Goal: Answer question/provide support

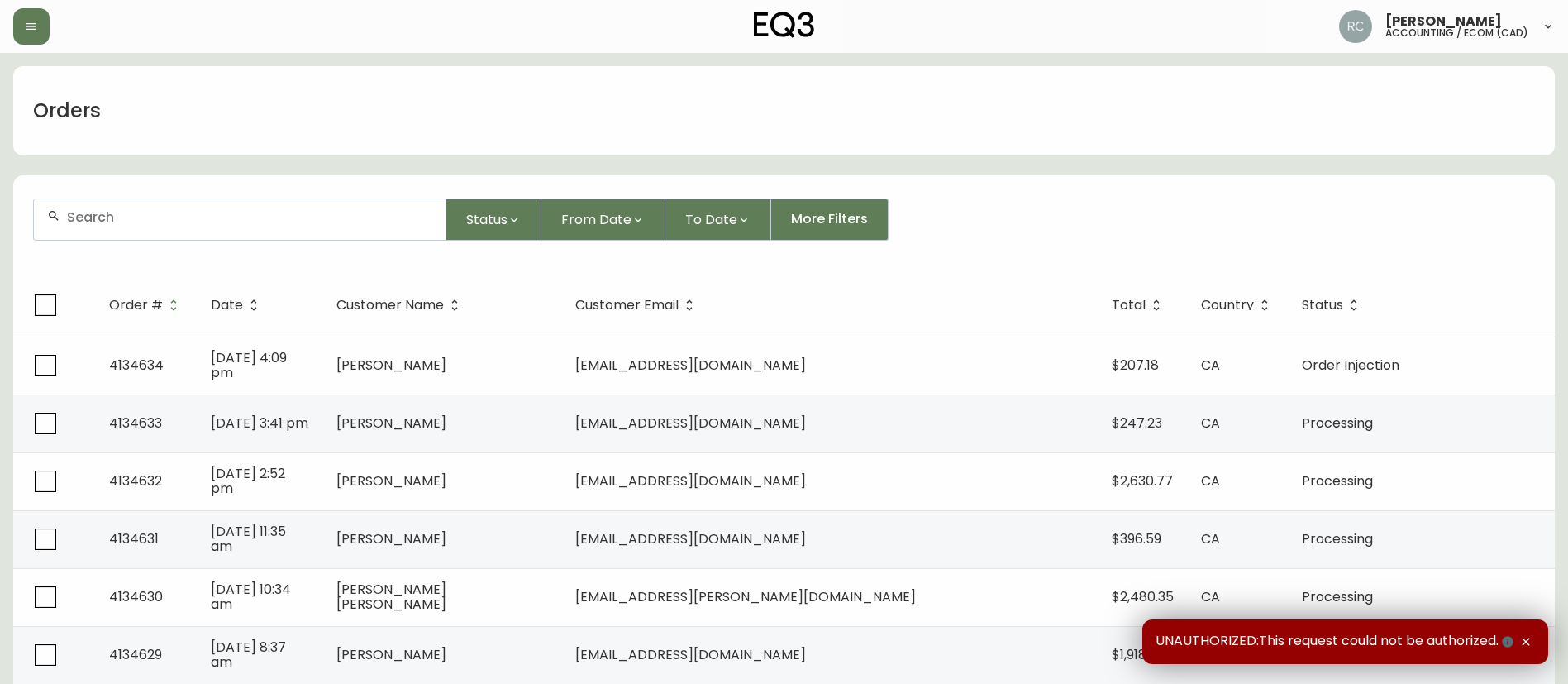
click at [369, 203] on div at bounding box center [240, 220] width 412 height 41
paste input "4134101"
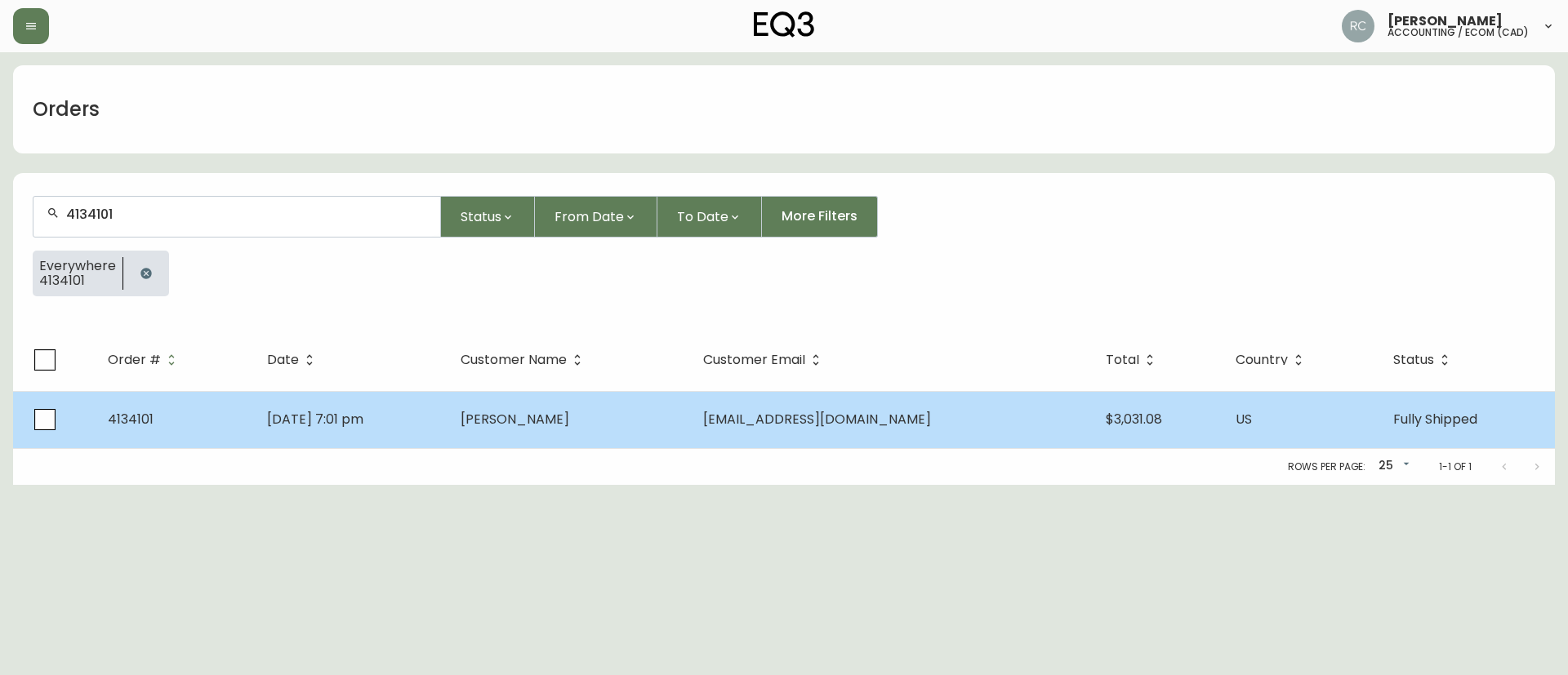
type input "4134101"
click at [518, 393] on td "[PERSON_NAME]" at bounding box center [569, 419] width 242 height 57
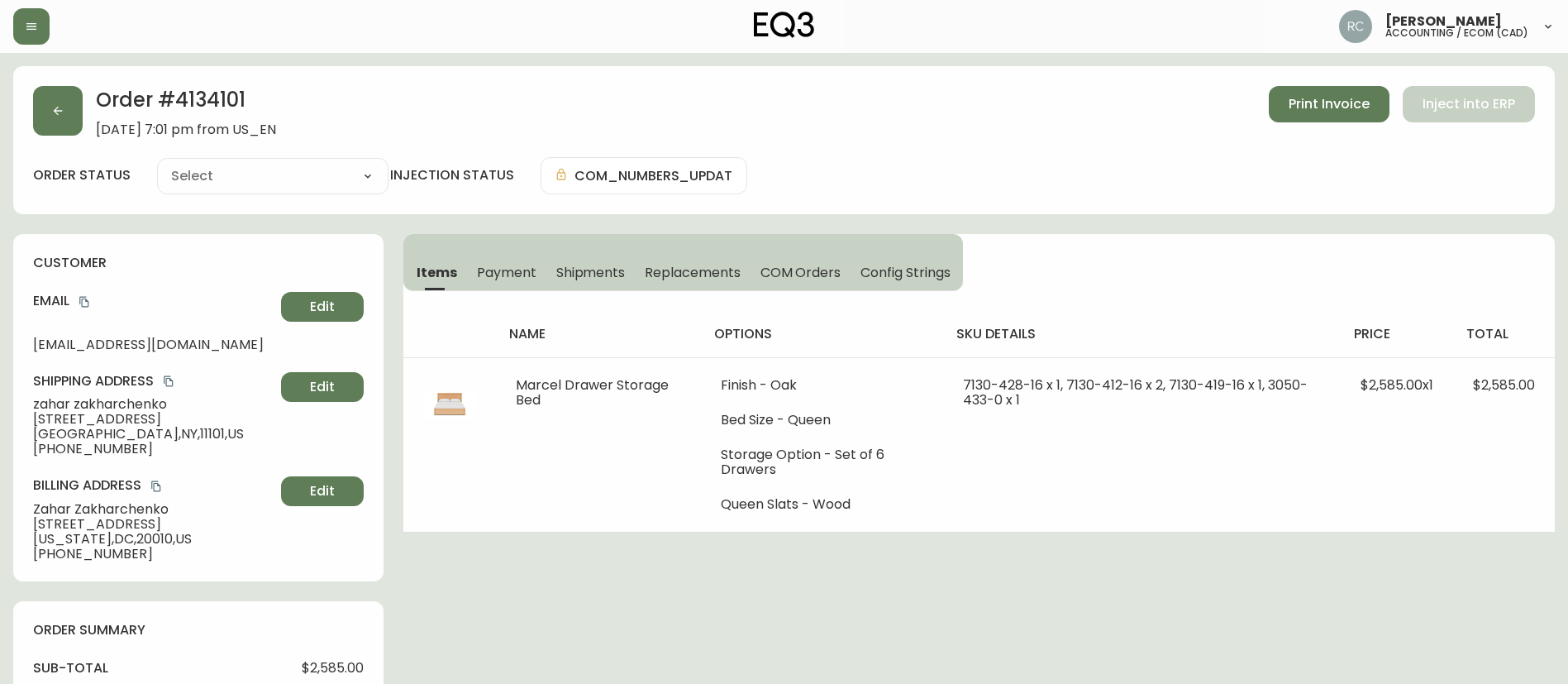
type input "Fully Shipped"
select select "FULLY_SHIPPED"
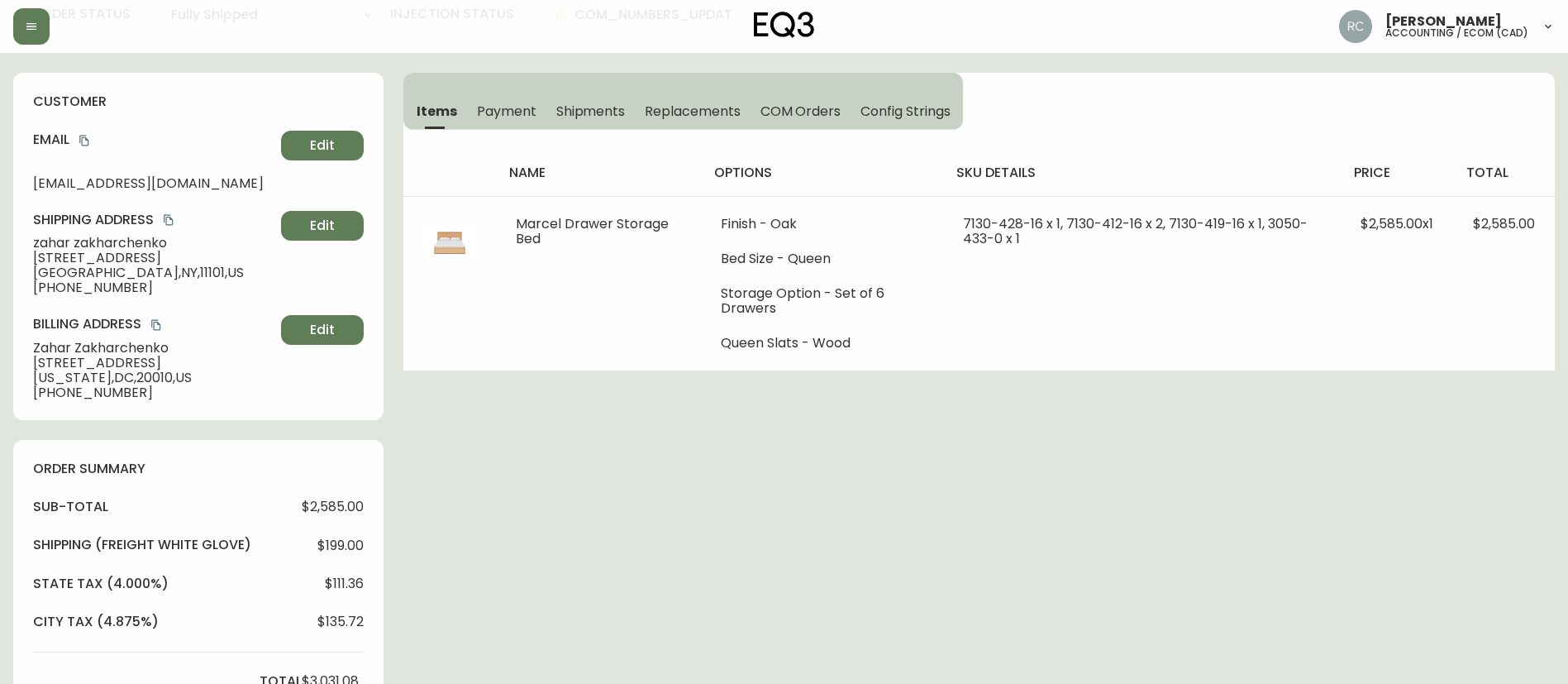
scroll to position [166, 0]
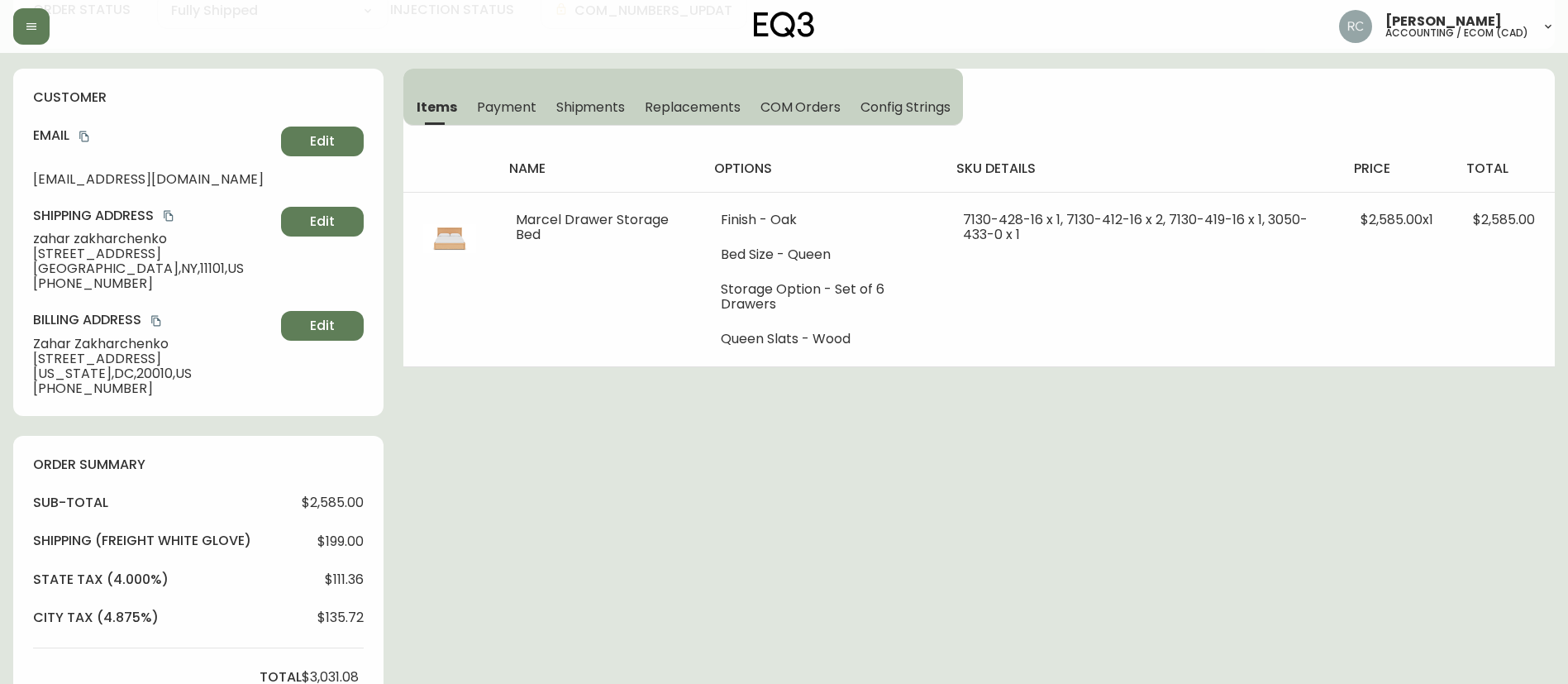
click at [413, 532] on div "Order # 4134101 [DATE] 7:01 pm from US_EN Print Invoice Inject into ERP order s…" at bounding box center [784, 637] width 1542 height 1473
click at [490, 547] on div "Order # 4134101 [DATE] 7:01 pm from US_EN Print Invoice Inject into ERP order s…" at bounding box center [784, 637] width 1542 height 1473
click at [329, 508] on span "$2,585.00" at bounding box center [333, 503] width 62 height 15
drag, startPoint x: 329, startPoint y: 508, endPoint x: 705, endPoint y: 658, distance: 404.8
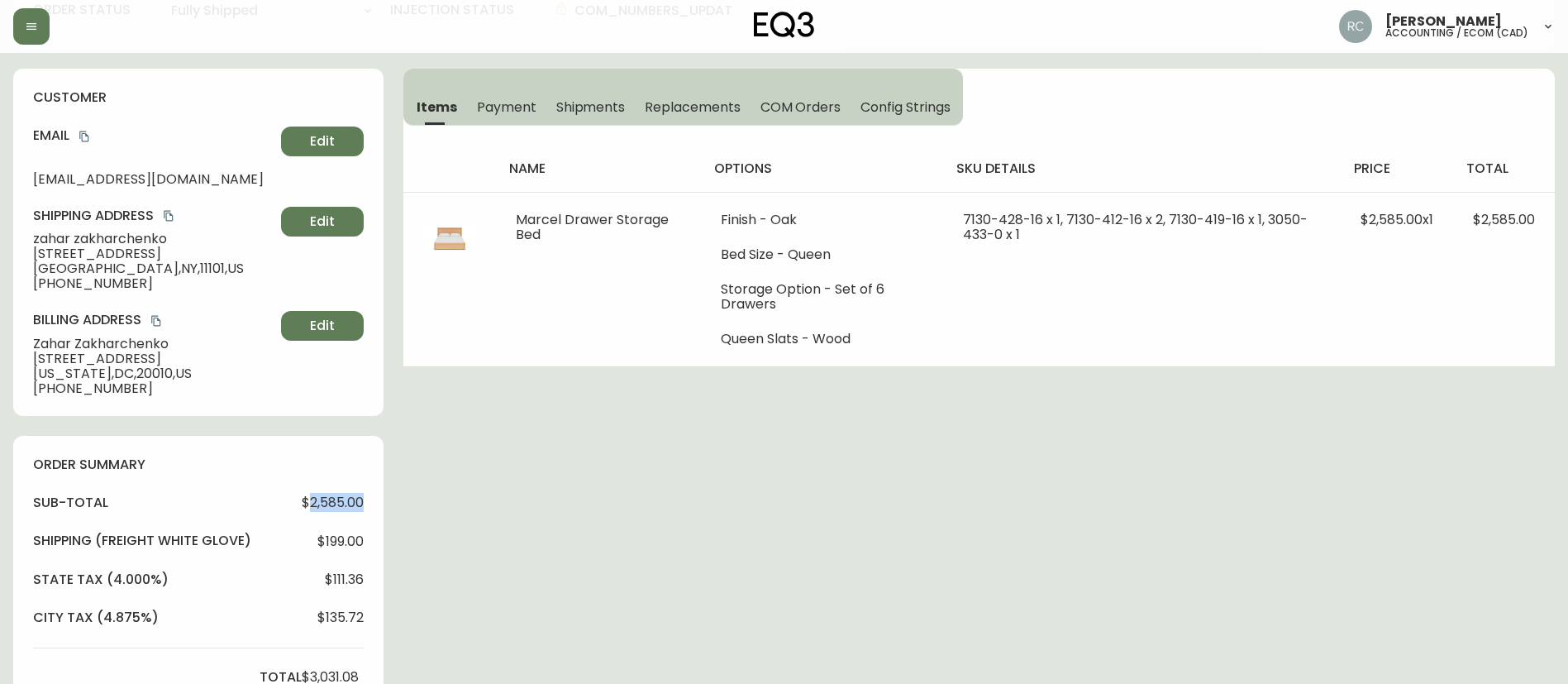
click at [331, 510] on span "$2,585.00" at bounding box center [333, 503] width 62 height 15
copy span "2,585.00"
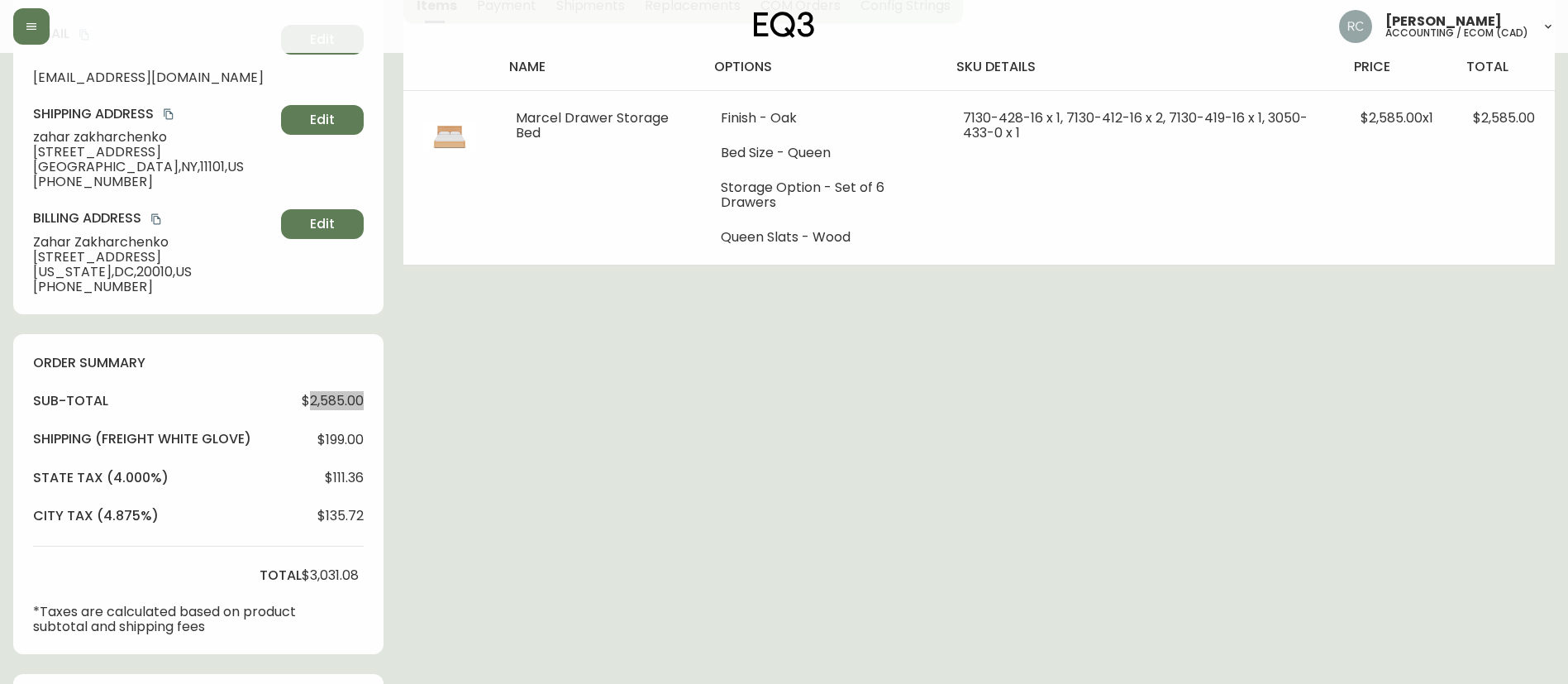
scroll to position [413, 0]
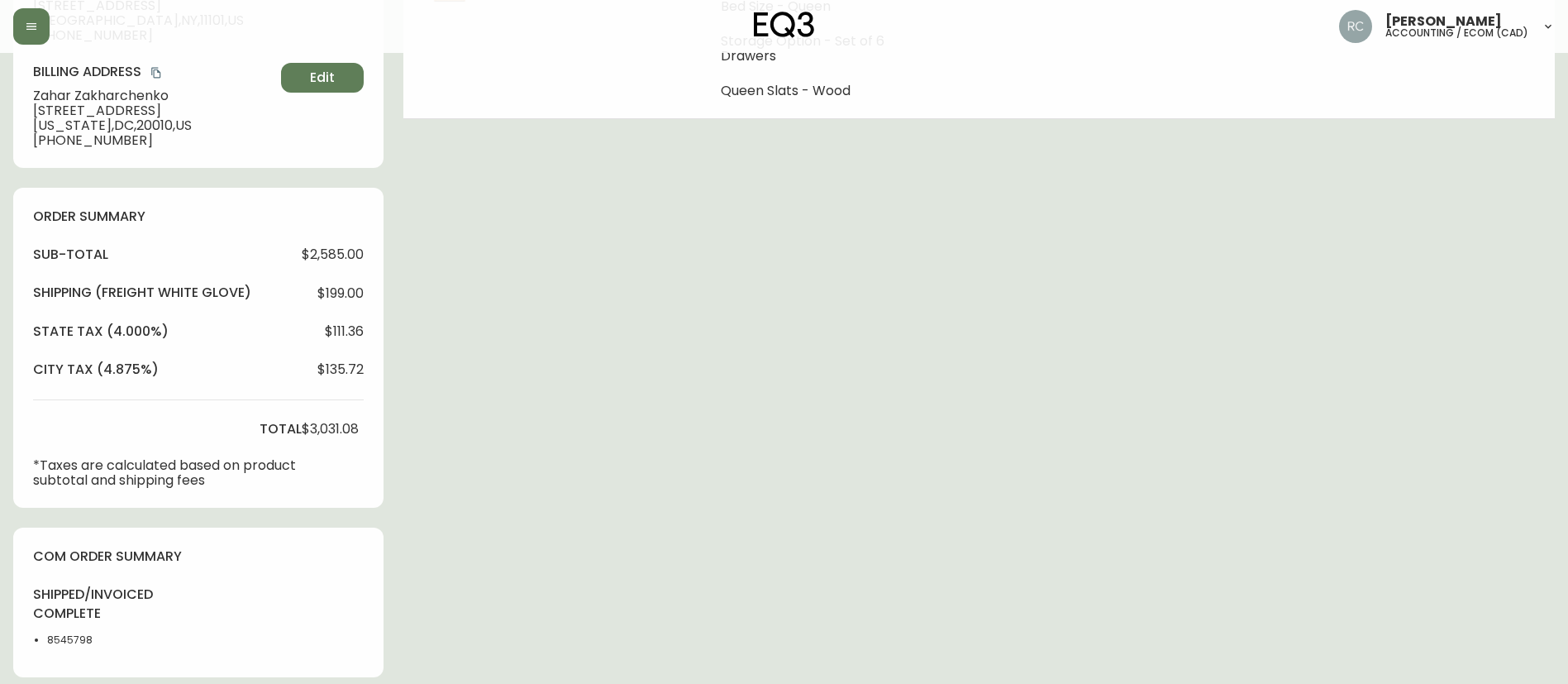
click at [1140, 282] on div "Order # 4134101 [DATE] 7:01 pm from US_EN Print Invoice Inject into ERP order s…" at bounding box center [784, 389] width 1542 height 1473
click at [782, 369] on div "Order # 4134101 [DATE] 7:01 pm from US_EN Print Invoice Inject into ERP order s…" at bounding box center [784, 389] width 1542 height 1473
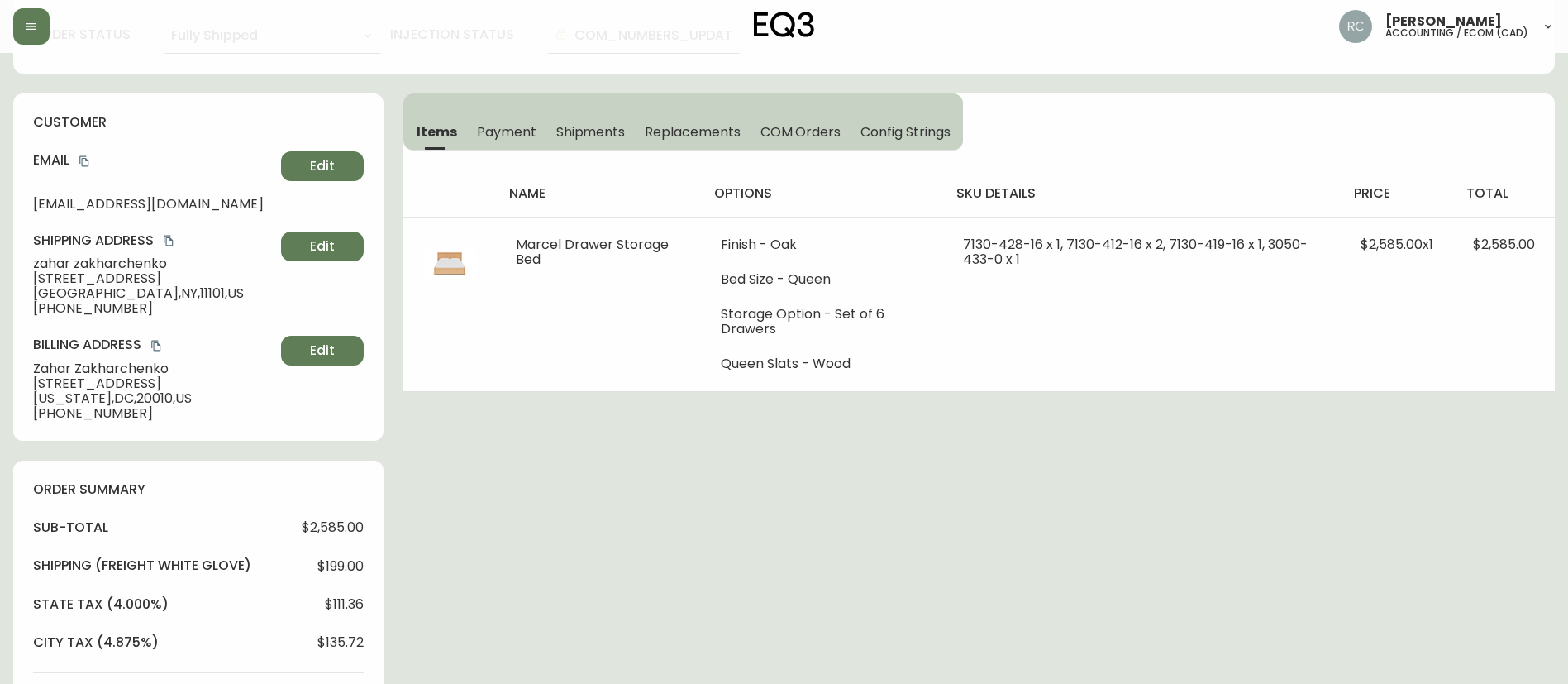
scroll to position [0, 0]
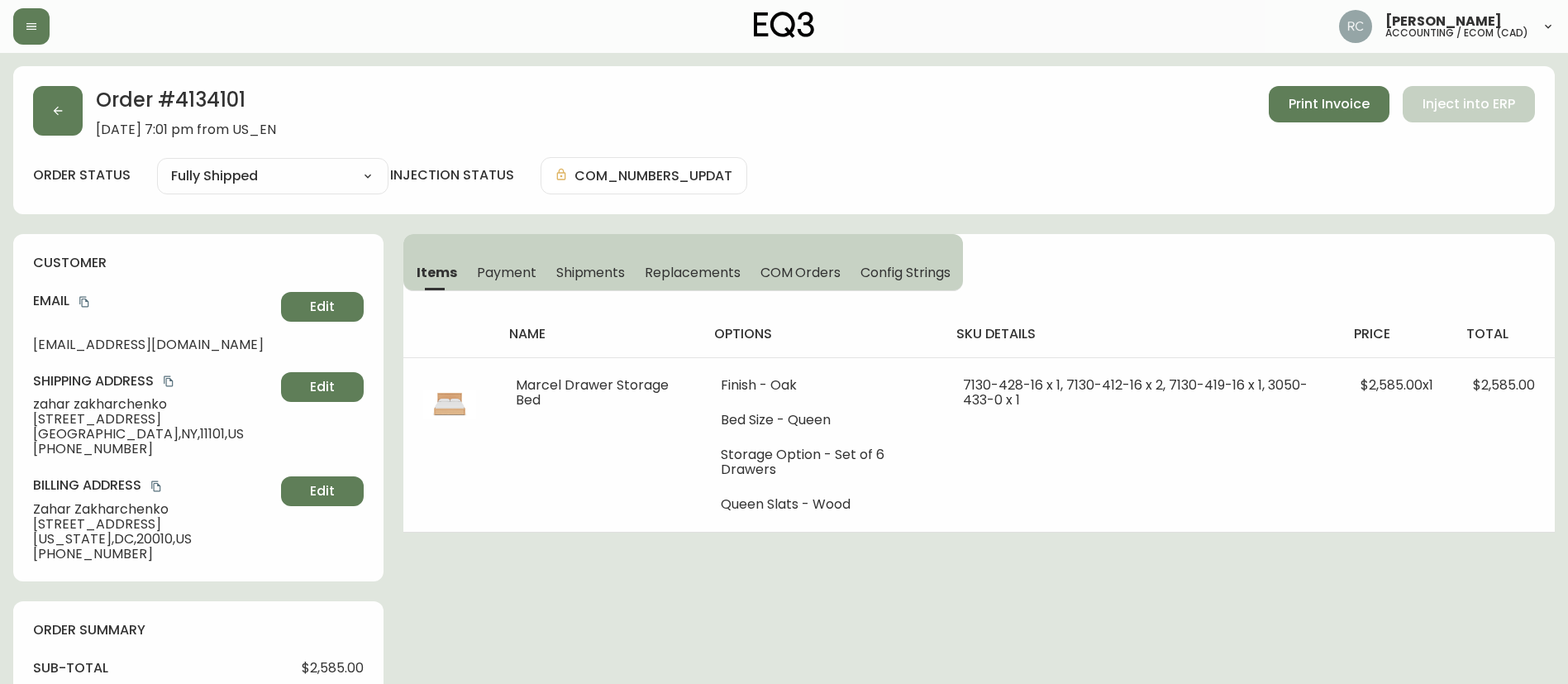
click at [699, 136] on div "Order # 4134101 [DATE] 7:01 pm from US_EN Print Invoice Inject into ERP" at bounding box center [784, 111] width 1503 height 52
click at [1075, 156] on div "Order # 4134101 [DATE] 7:01 pm from US_EN Print Invoice Inject into ERP order s…" at bounding box center [784, 140] width 1542 height 148
click at [1065, 206] on div "Order # 4134101 [DATE] 7:01 pm from US_EN Print Invoice Inject into ERP order s…" at bounding box center [784, 140] width 1542 height 148
click at [506, 113] on div "Order # 4134101 [DATE] 7:01 pm from US_EN Print Invoice Inject into ERP" at bounding box center [784, 111] width 1503 height 52
click at [523, 109] on div "Order # 4134101 [DATE] 7:01 pm from US_EN Print Invoice Inject into ERP" at bounding box center [784, 111] width 1503 height 52
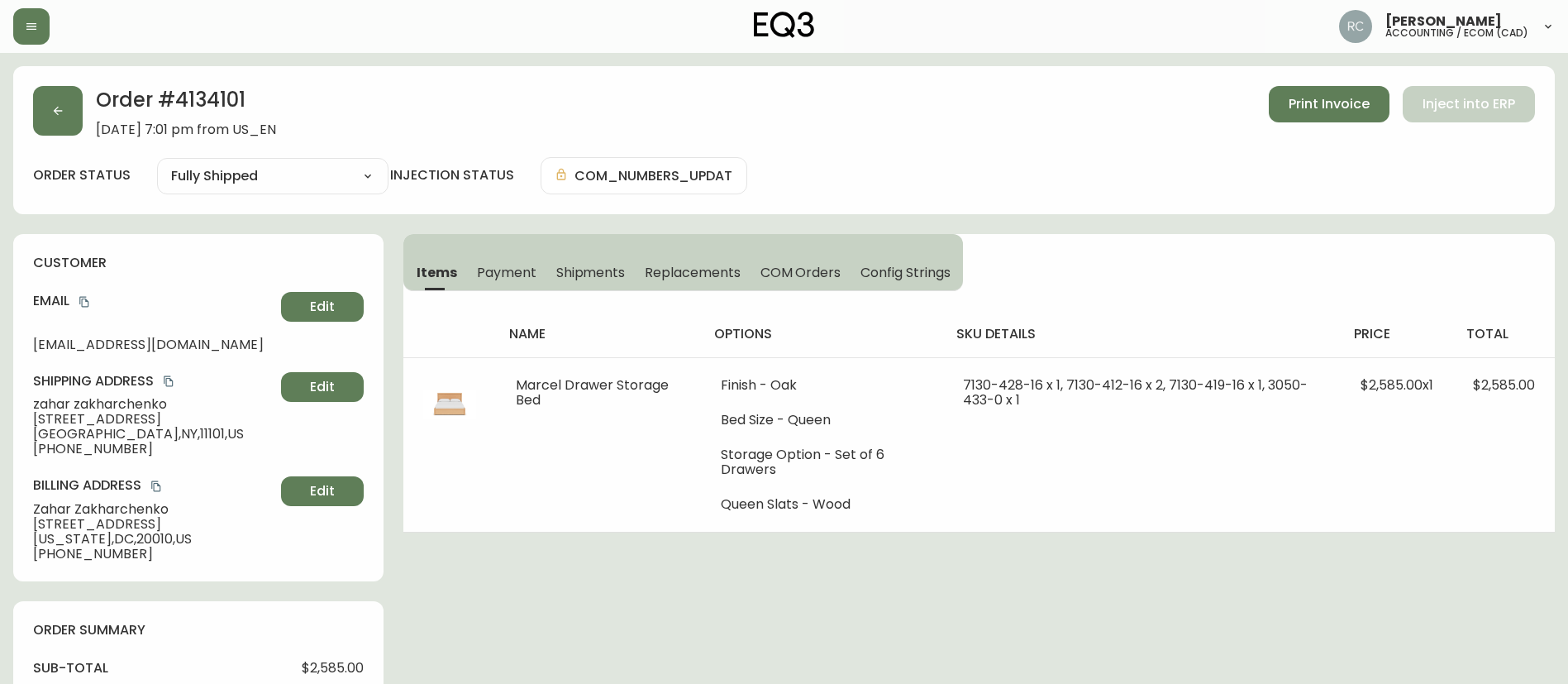
click at [523, 109] on div "Order # 4134101 [DATE] 7:01 pm from US_EN Print Invoice Inject into ERP" at bounding box center [784, 111] width 1503 height 52
click at [524, 110] on div "Order # 4134101 [DATE] 7:01 pm from US_EN Print Invoice Inject into ERP" at bounding box center [784, 111] width 1503 height 52
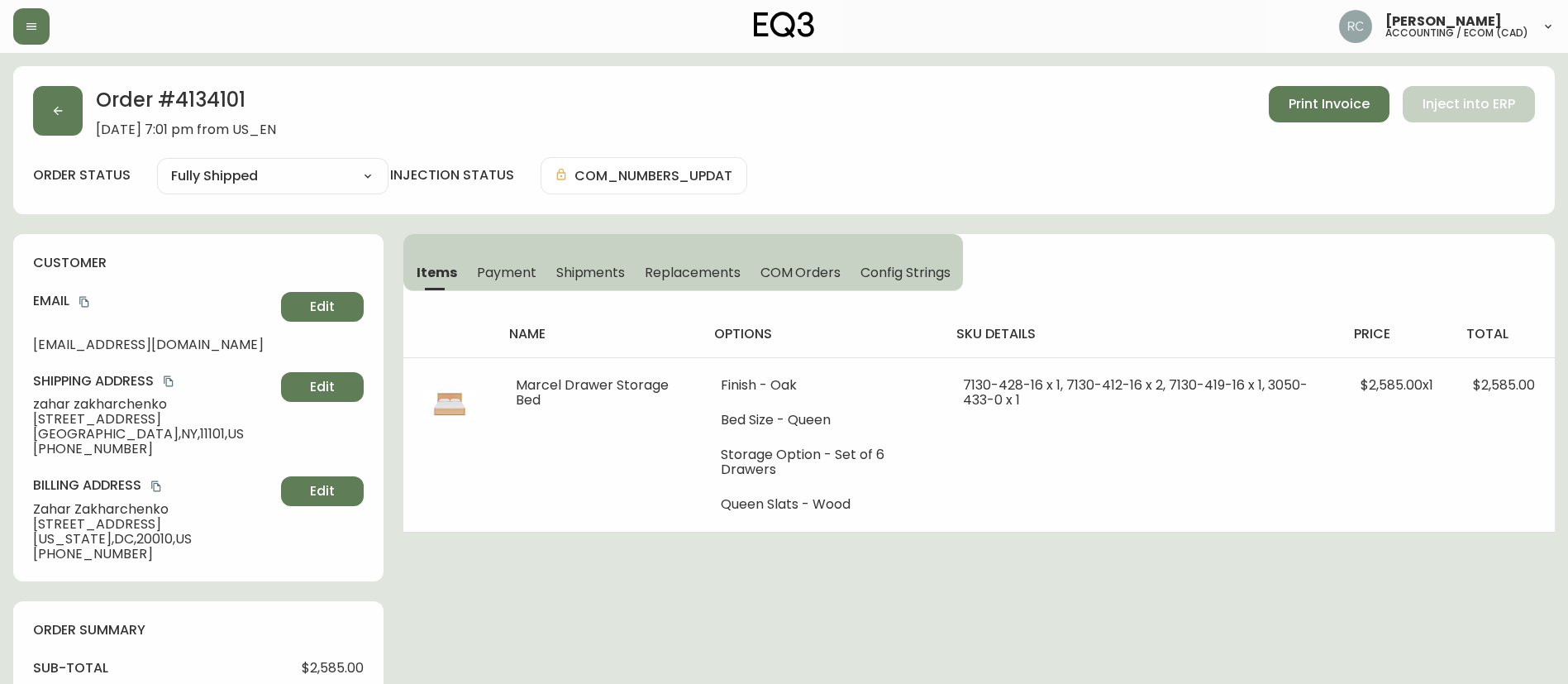
click at [538, 110] on div "Order # 4134101 [DATE] 7:01 pm from US_EN Print Invoice Inject into ERP" at bounding box center [784, 111] width 1503 height 52
click at [577, 110] on div "Order # 4134101 [DATE] 7:01 pm from US_EN Print Invoice Inject into ERP" at bounding box center [784, 111] width 1503 height 52
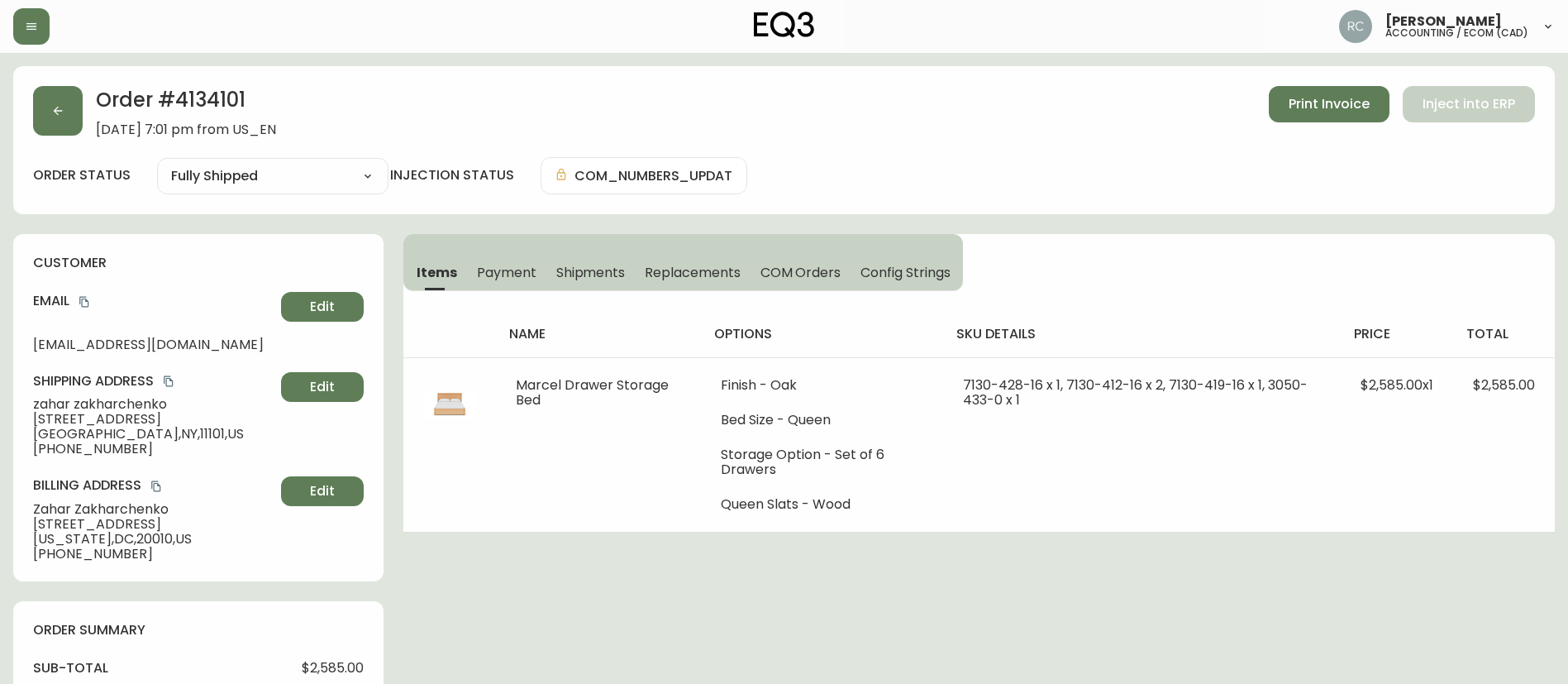
click at [577, 110] on div "Order # 4134101 [DATE] 7:01 pm from US_EN Print Invoice Inject into ERP" at bounding box center [784, 111] width 1503 height 52
click at [578, 110] on div "Order # 4134101 [DATE] 7:01 pm from US_EN Print Invoice Inject into ERP" at bounding box center [784, 111] width 1503 height 52
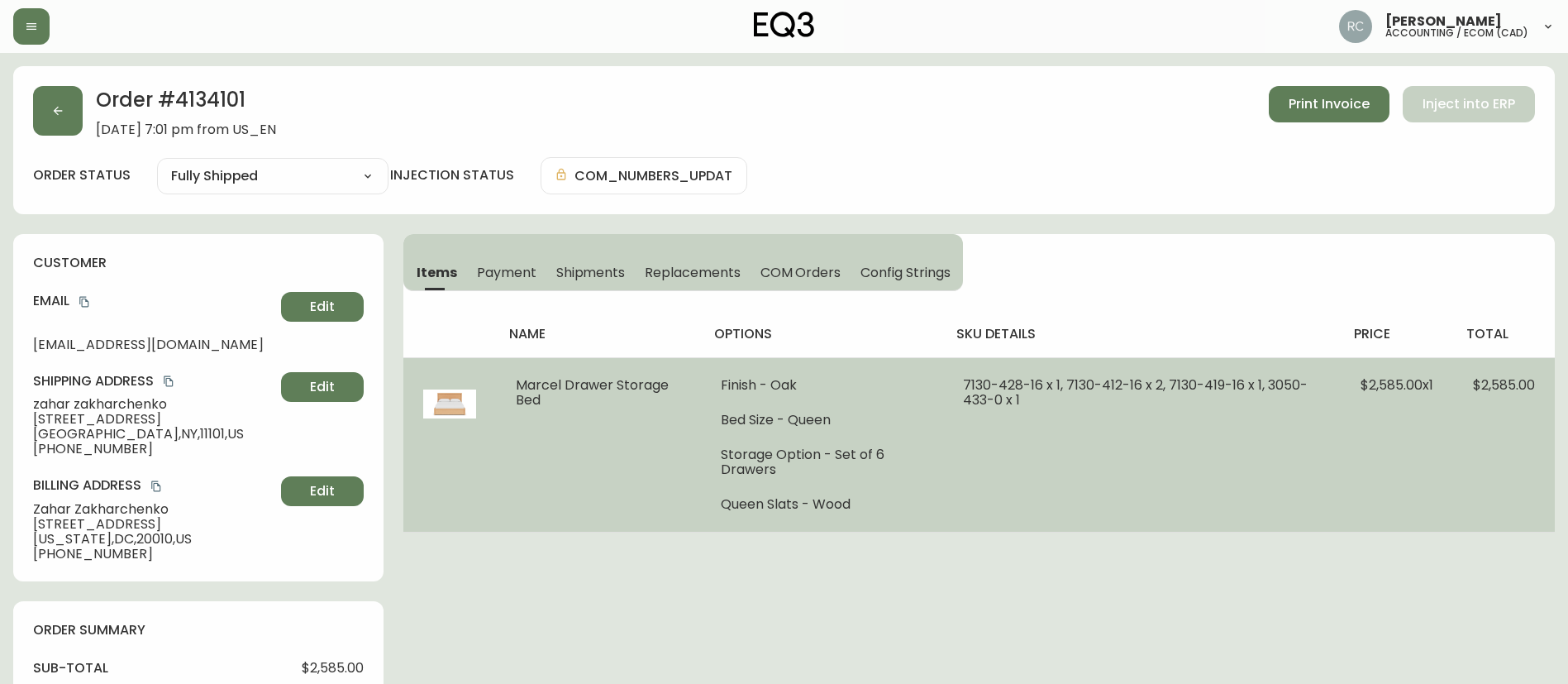
click at [680, 386] on td "Marcel Drawer Storage Bed" at bounding box center [598, 444] width 205 height 174
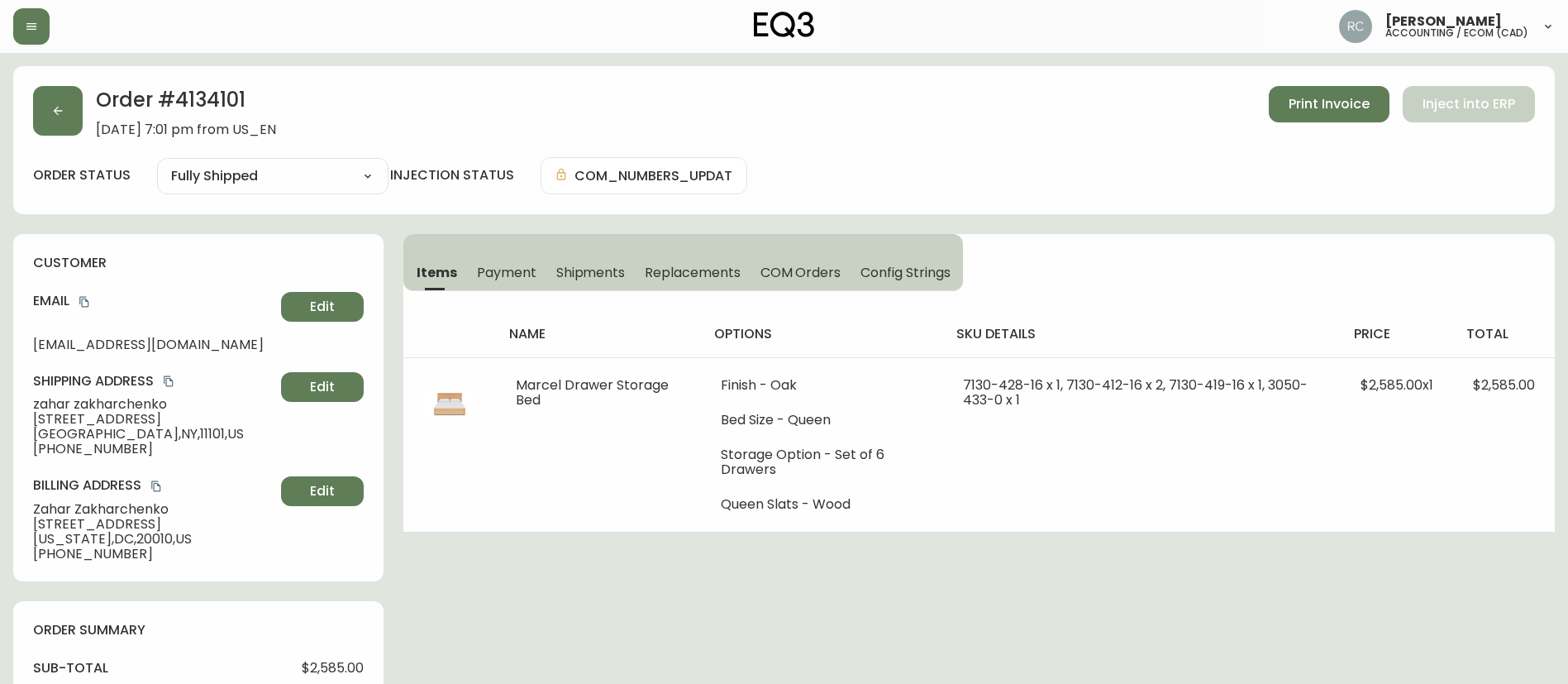
click at [513, 285] on button "Payment" at bounding box center [506, 272] width 79 height 36
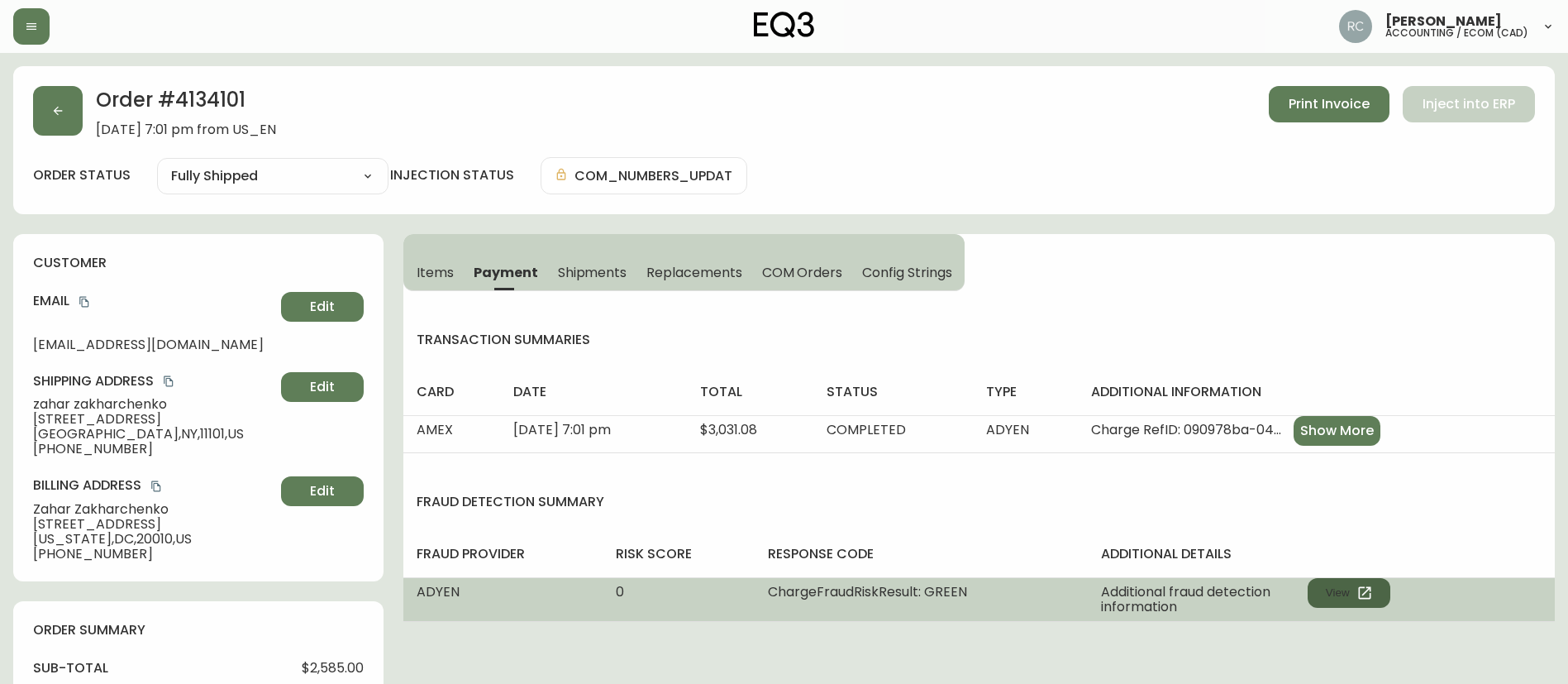
click at [1369, 598] on icon "button" at bounding box center [1364, 592] width 13 height 13
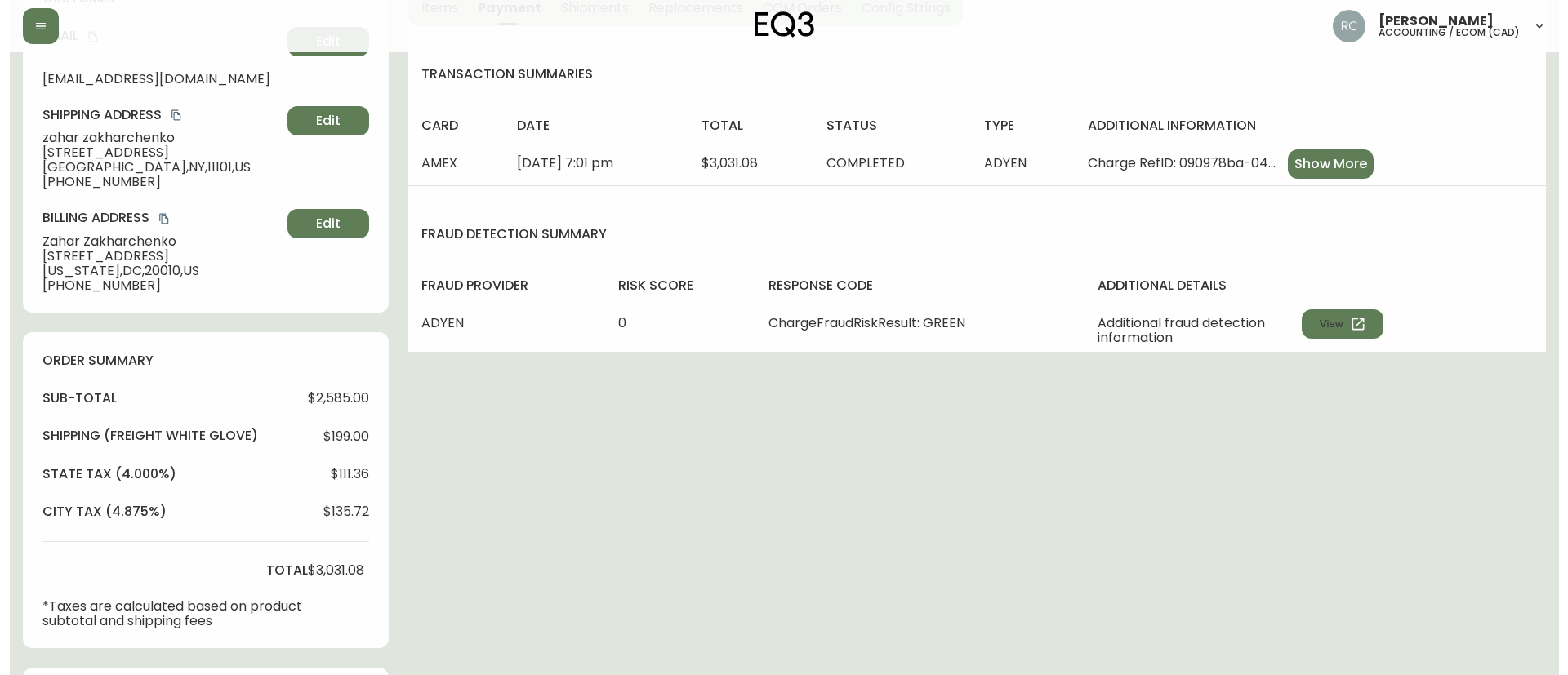
scroll to position [735, 0]
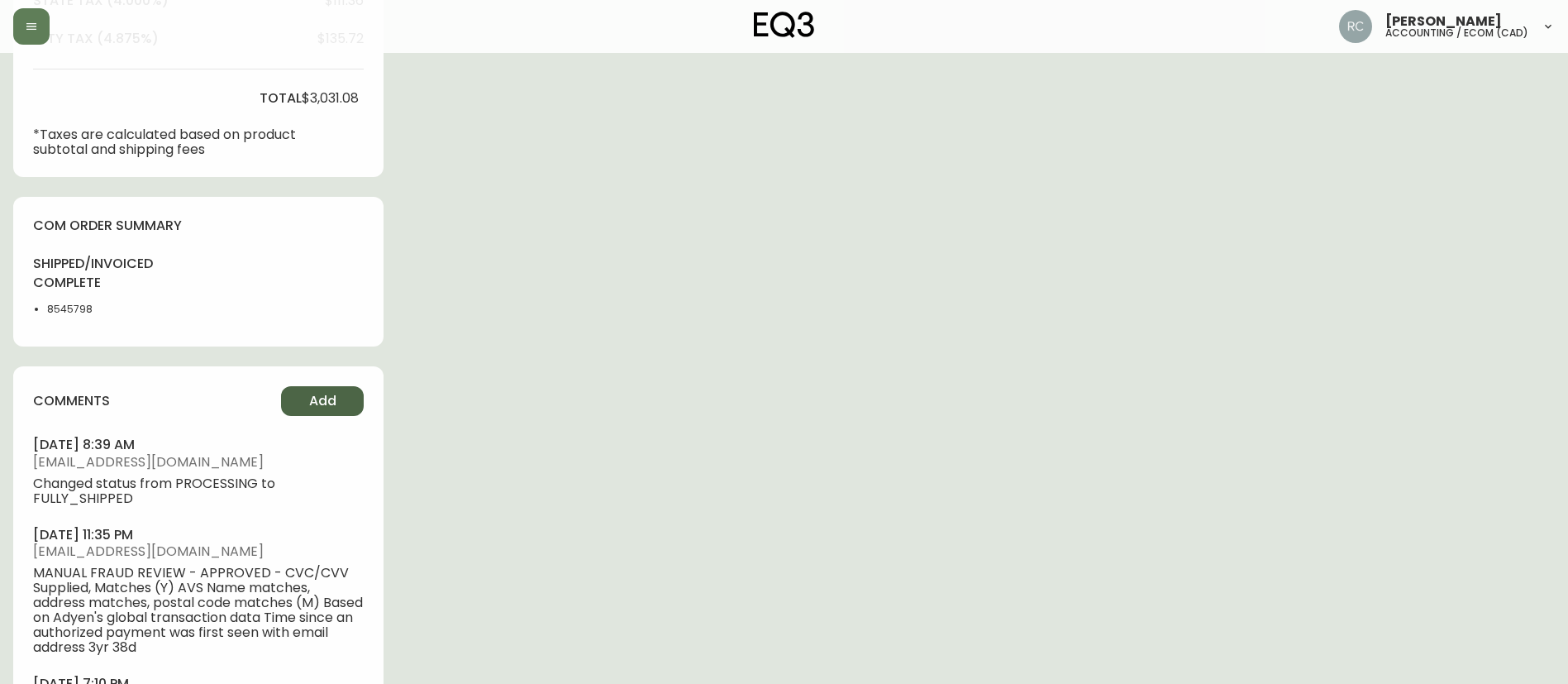
click at [321, 406] on span "Add" at bounding box center [323, 400] width 27 height 19
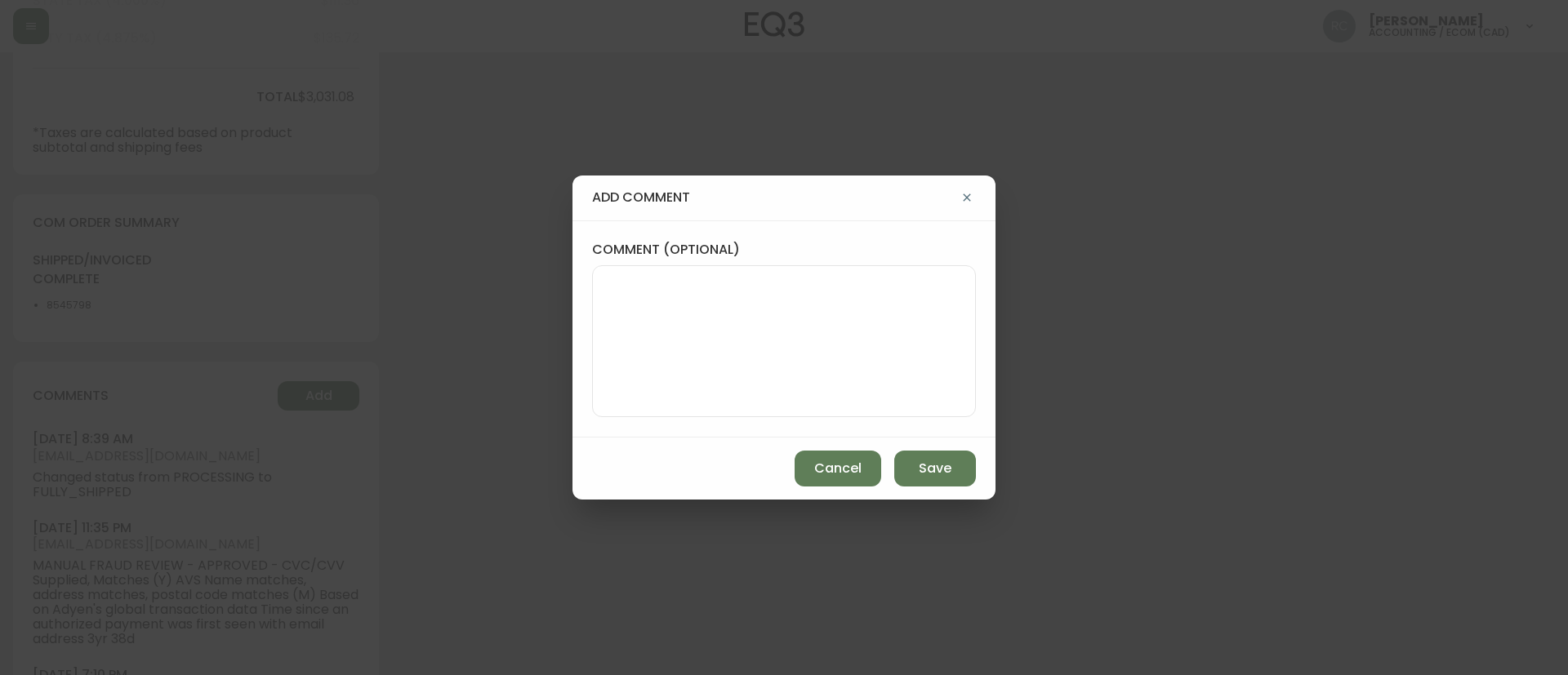
click at [697, 379] on textarea "comment (optional)" at bounding box center [784, 341] width 356 height 131
paste textarea "COMPENSATION FOR DELIVERY EXPERIENCE TICKET# 817575 ORD# 4134101 SUBTOTAL: $199…"
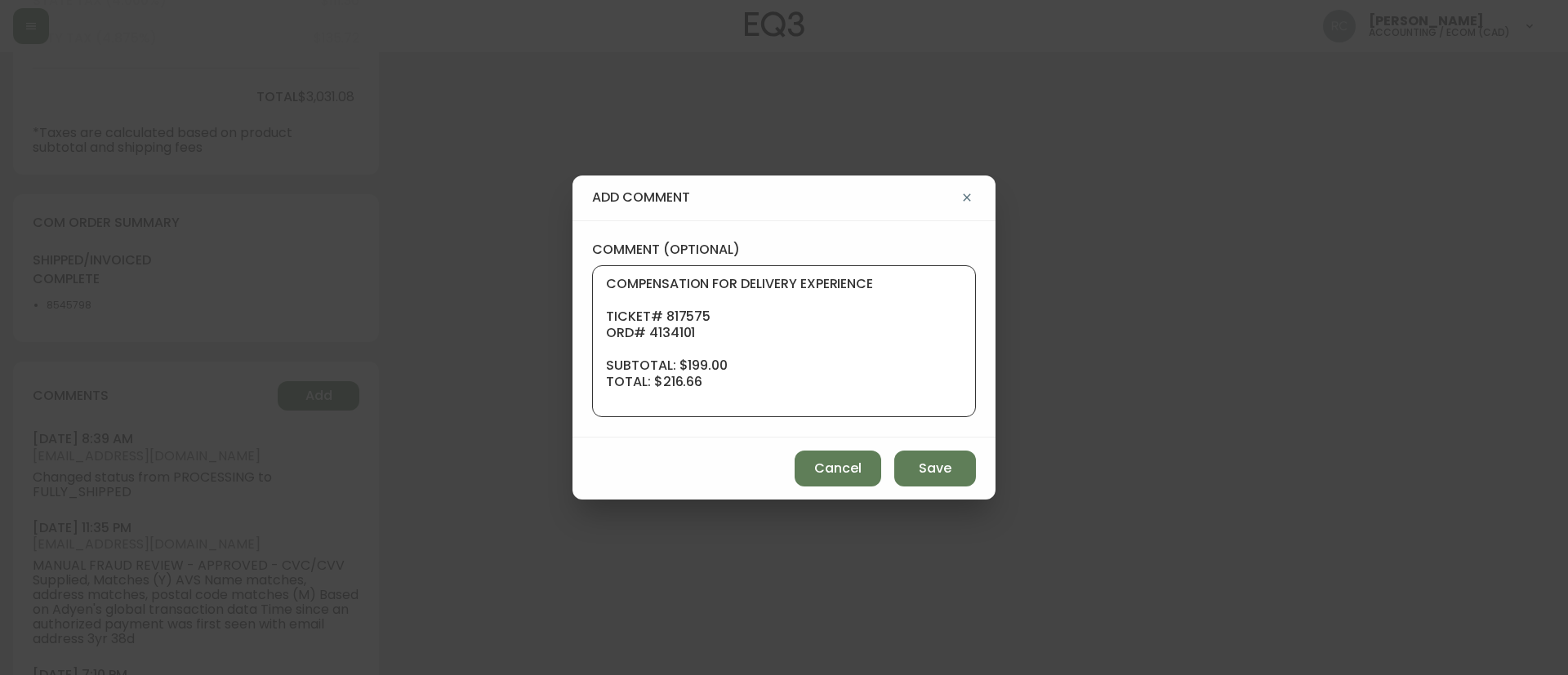
scroll to position [147, 0]
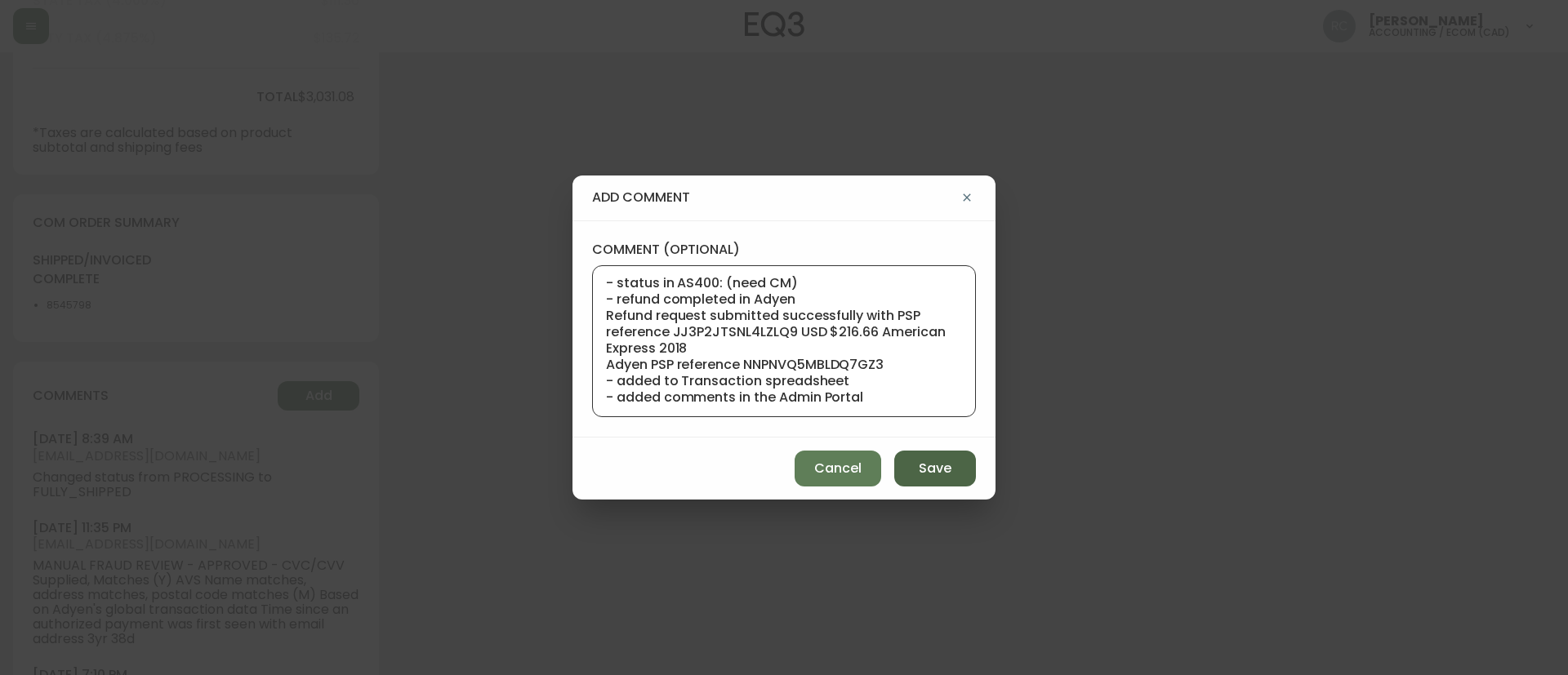
type textarea "COMPENSATION FOR DELIVERY EXPERIENCE TICKET# 817575 ORD# 4134101 SUBTOTAL: $199…"
click at [922, 465] on span "Save" at bounding box center [935, 468] width 33 height 18
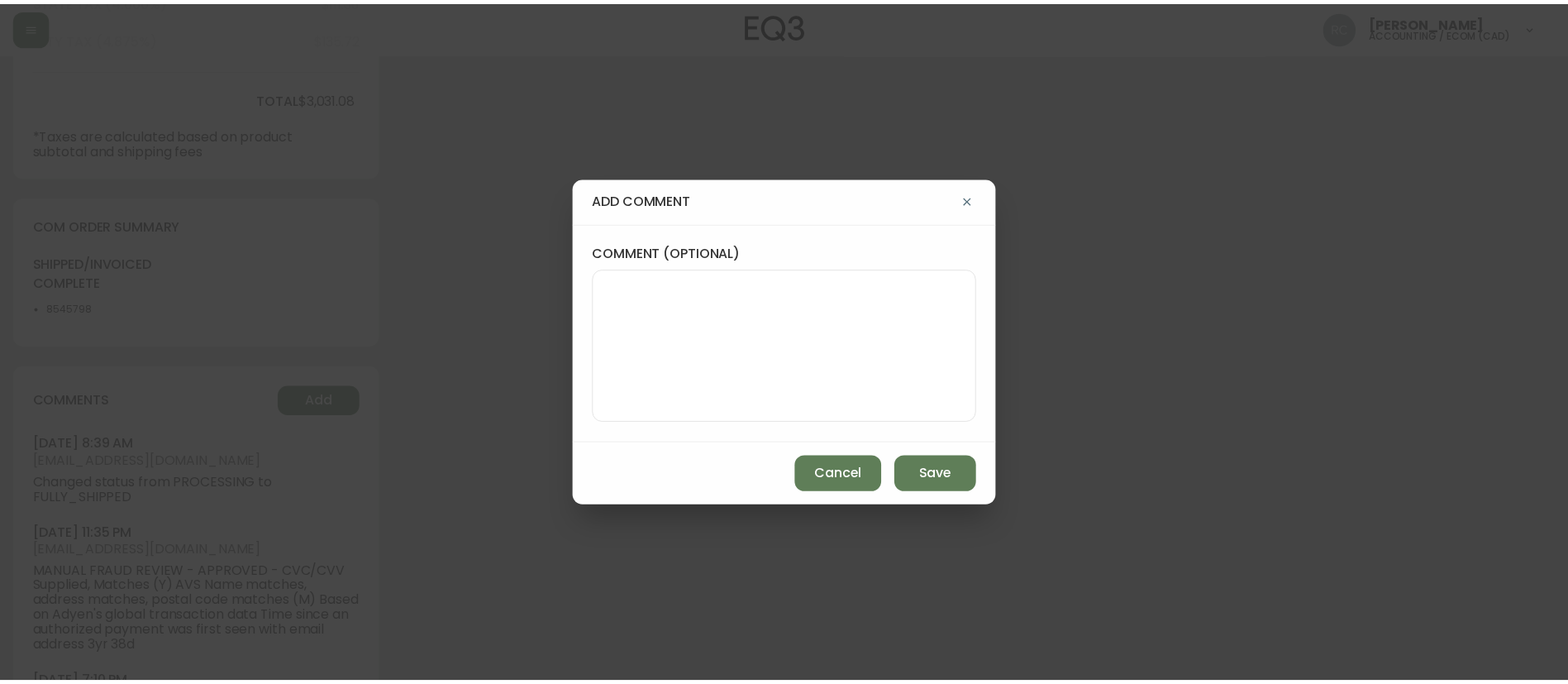
scroll to position [0, 0]
